Goal: Find specific page/section: Find specific page/section

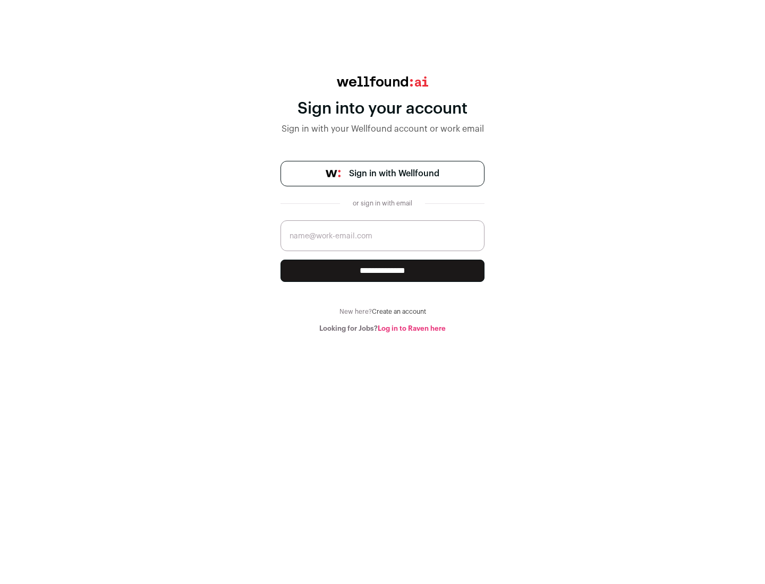
click at [393, 174] on span "Sign in with Wellfound" at bounding box center [394, 173] width 90 height 13
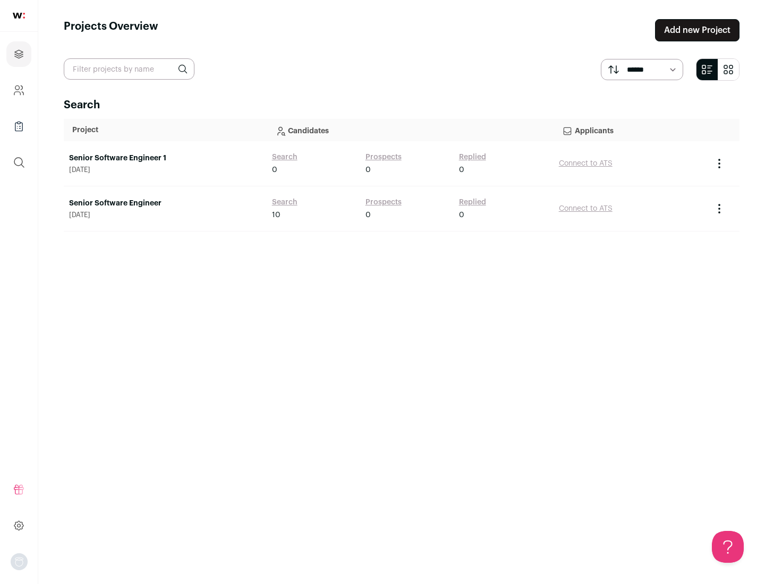
click at [165, 203] on link "Senior Software Engineer" at bounding box center [165, 203] width 192 height 11
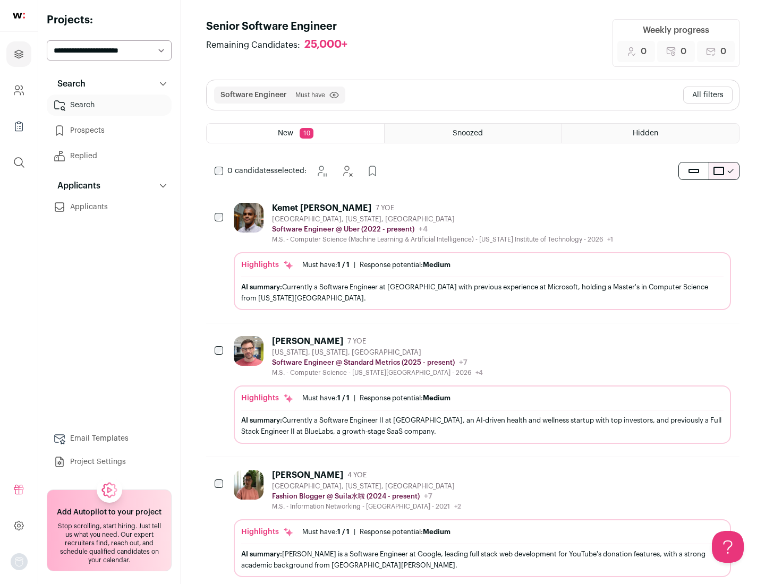
click at [473, 256] on div "Highlights Must have: 1 / 1 How many must haves have been fulfilled? | Response…" at bounding box center [482, 281] width 497 height 58
